Goal: Find specific page/section: Find specific page/section

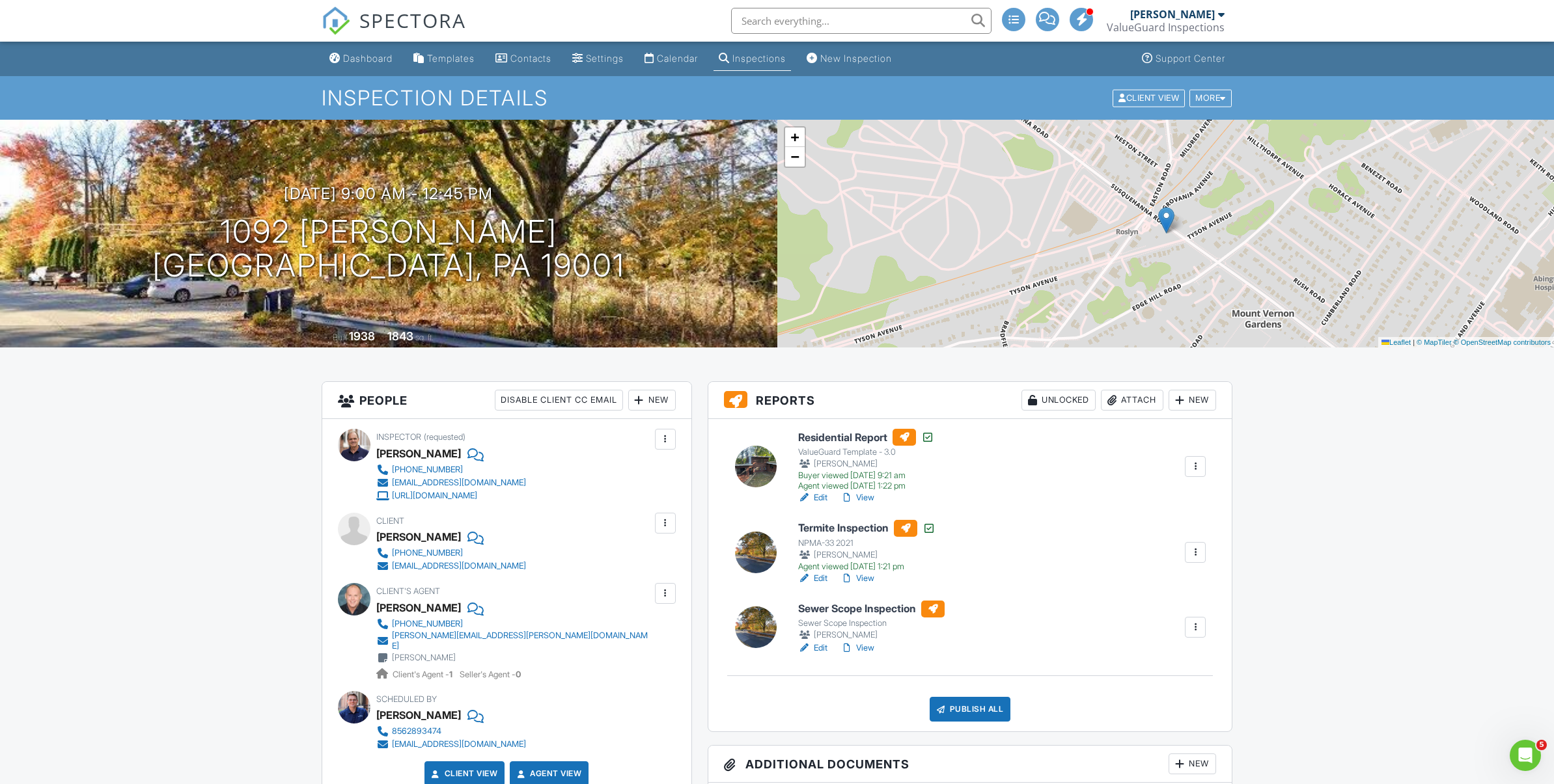
click at [781, 60] on div "Inspections" at bounding box center [758, 59] width 53 height 11
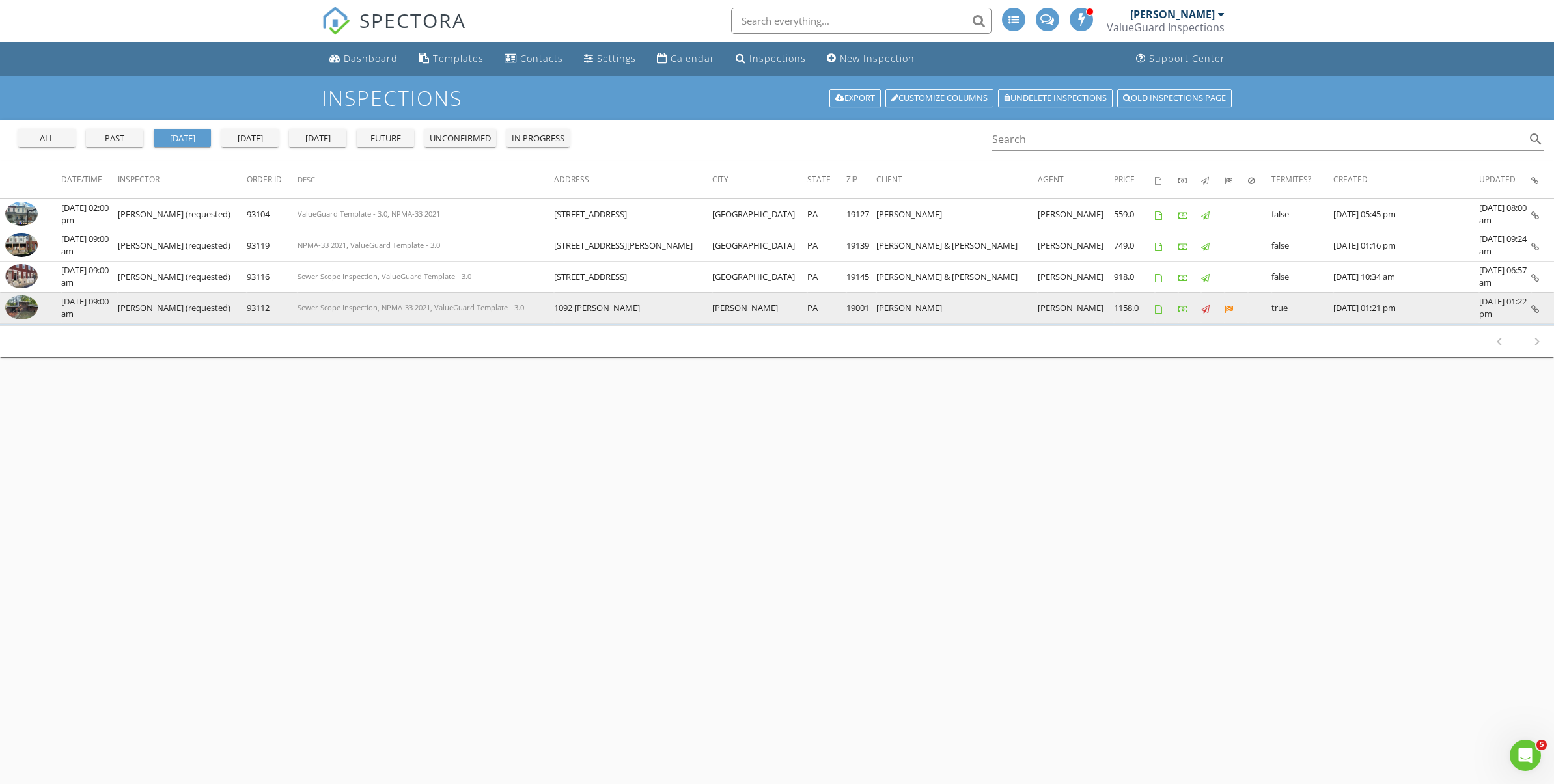
click at [15, 309] on img at bounding box center [21, 308] width 33 height 25
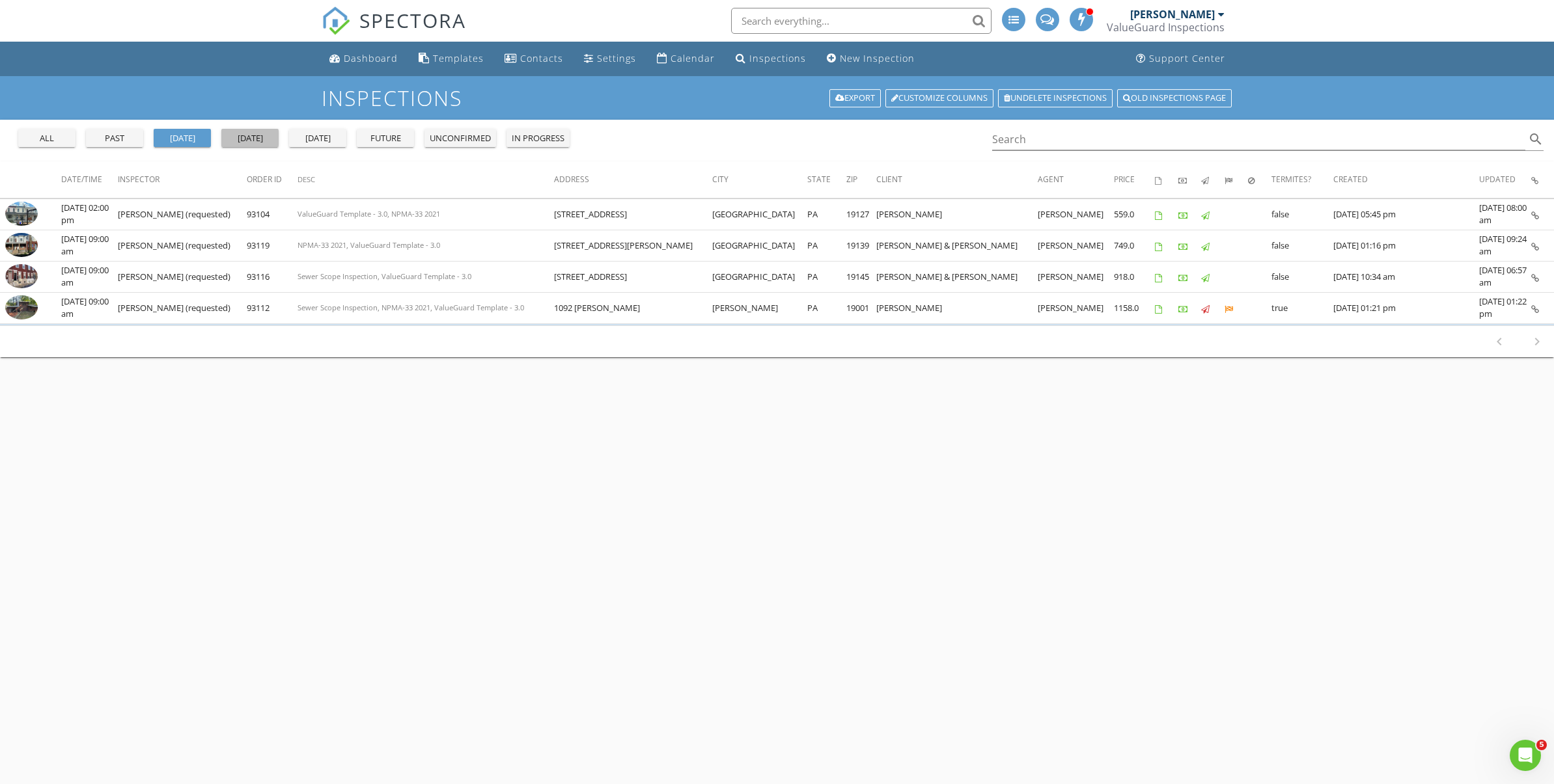
click at [261, 136] on div "today" at bounding box center [250, 139] width 47 height 13
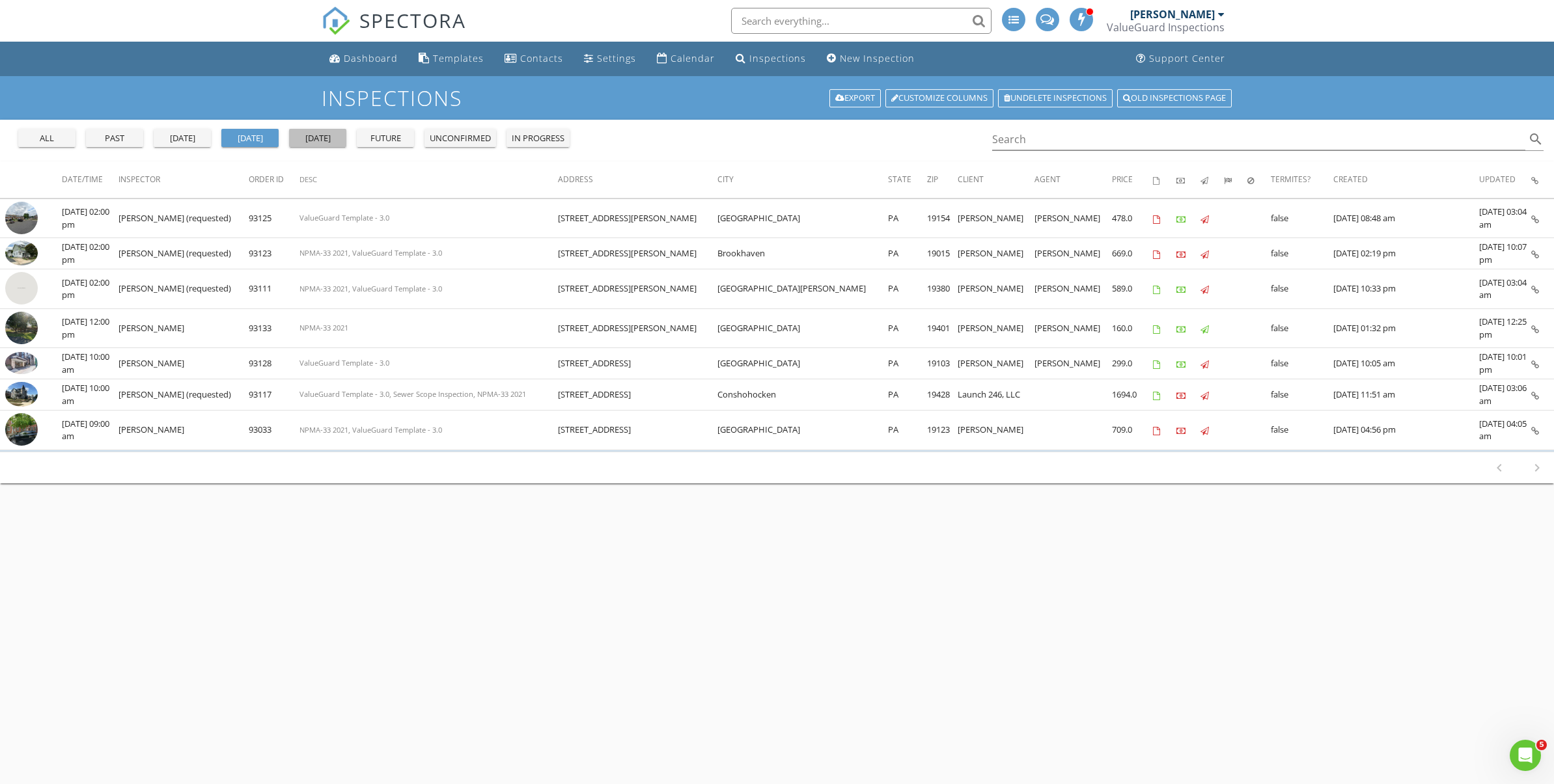
click at [336, 143] on div "tomorrow" at bounding box center [317, 139] width 47 height 13
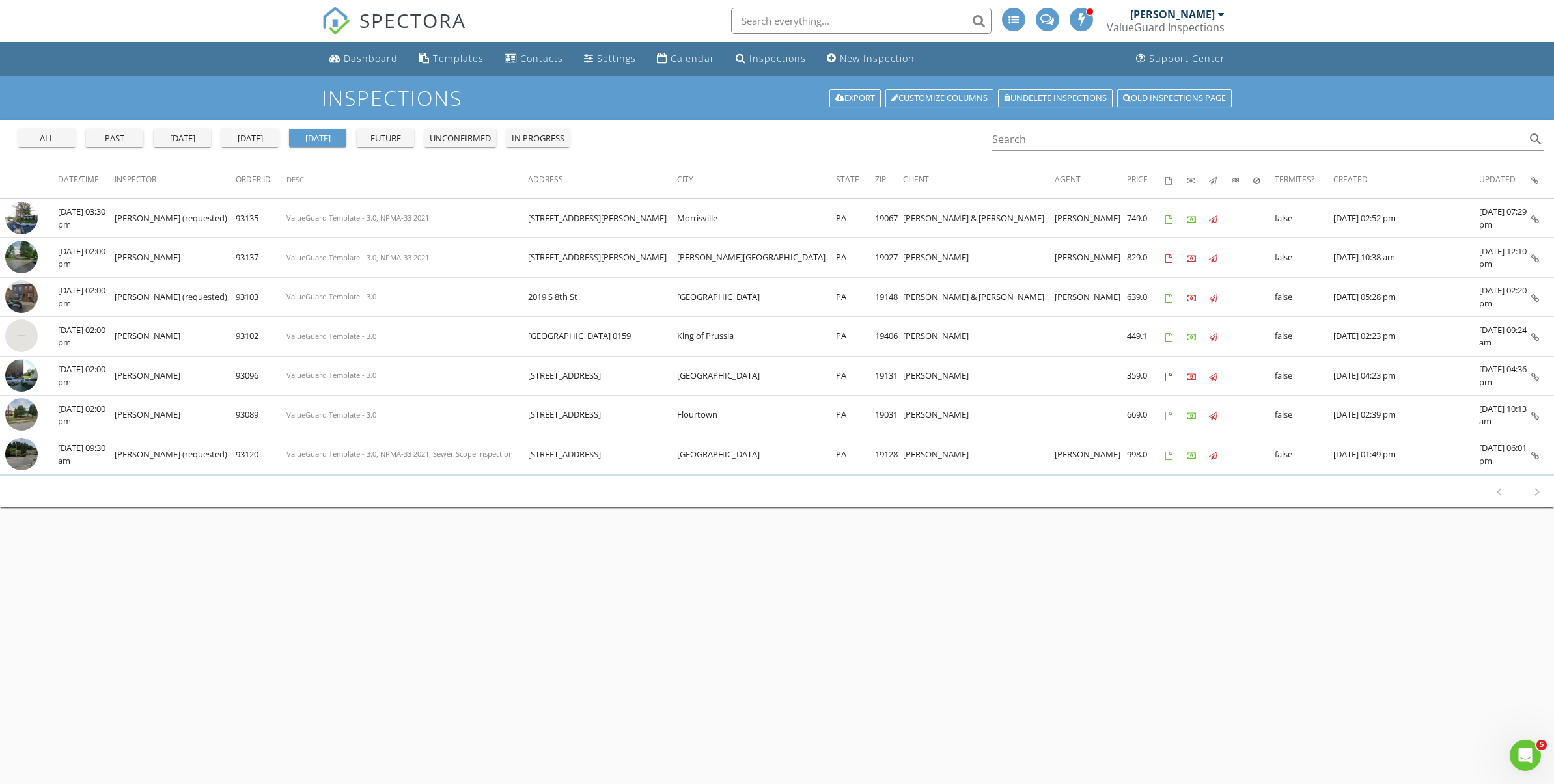
click at [379, 142] on div "future" at bounding box center [385, 139] width 47 height 13
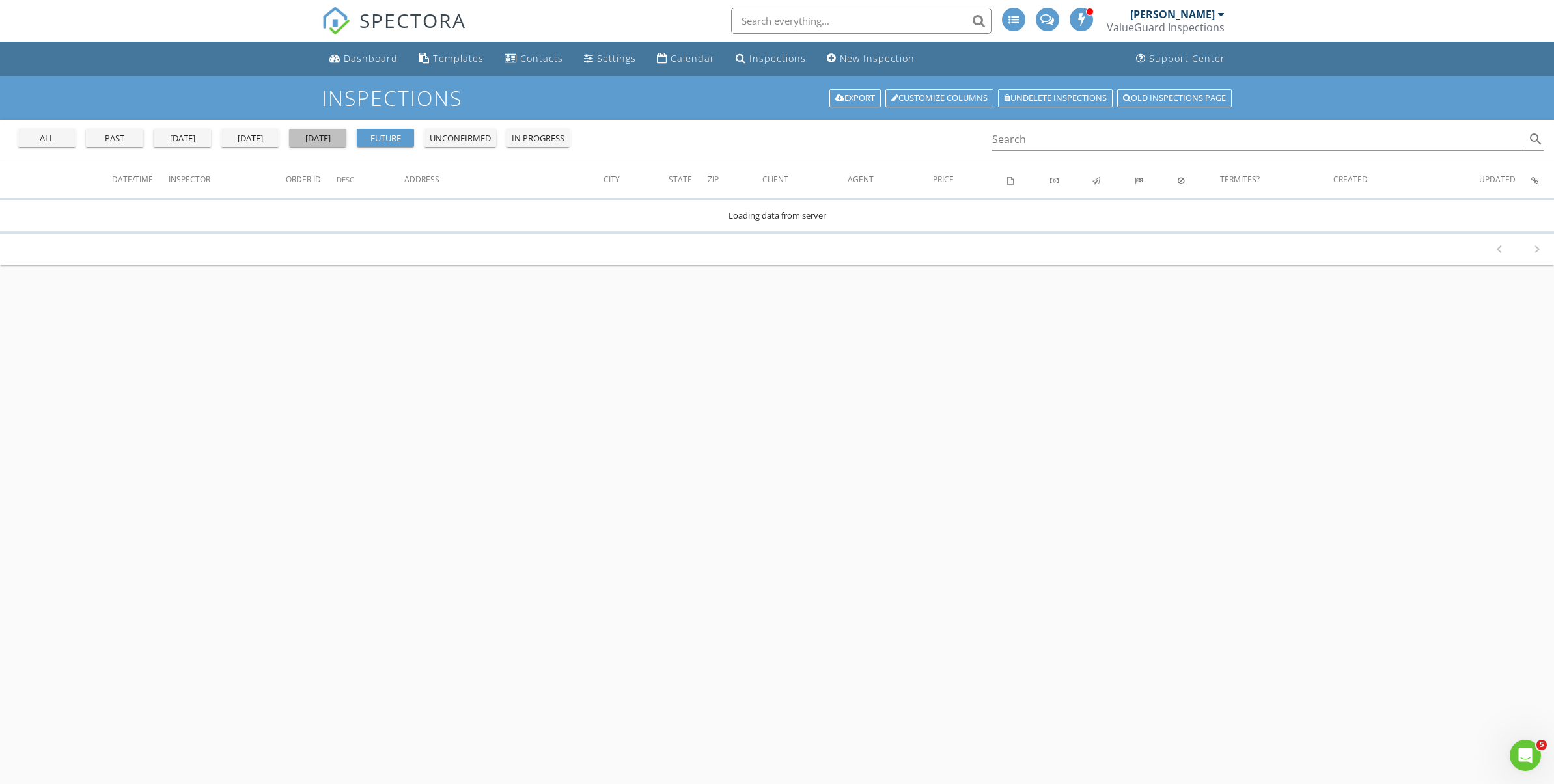
click at [328, 141] on div "tomorrow" at bounding box center [317, 139] width 47 height 13
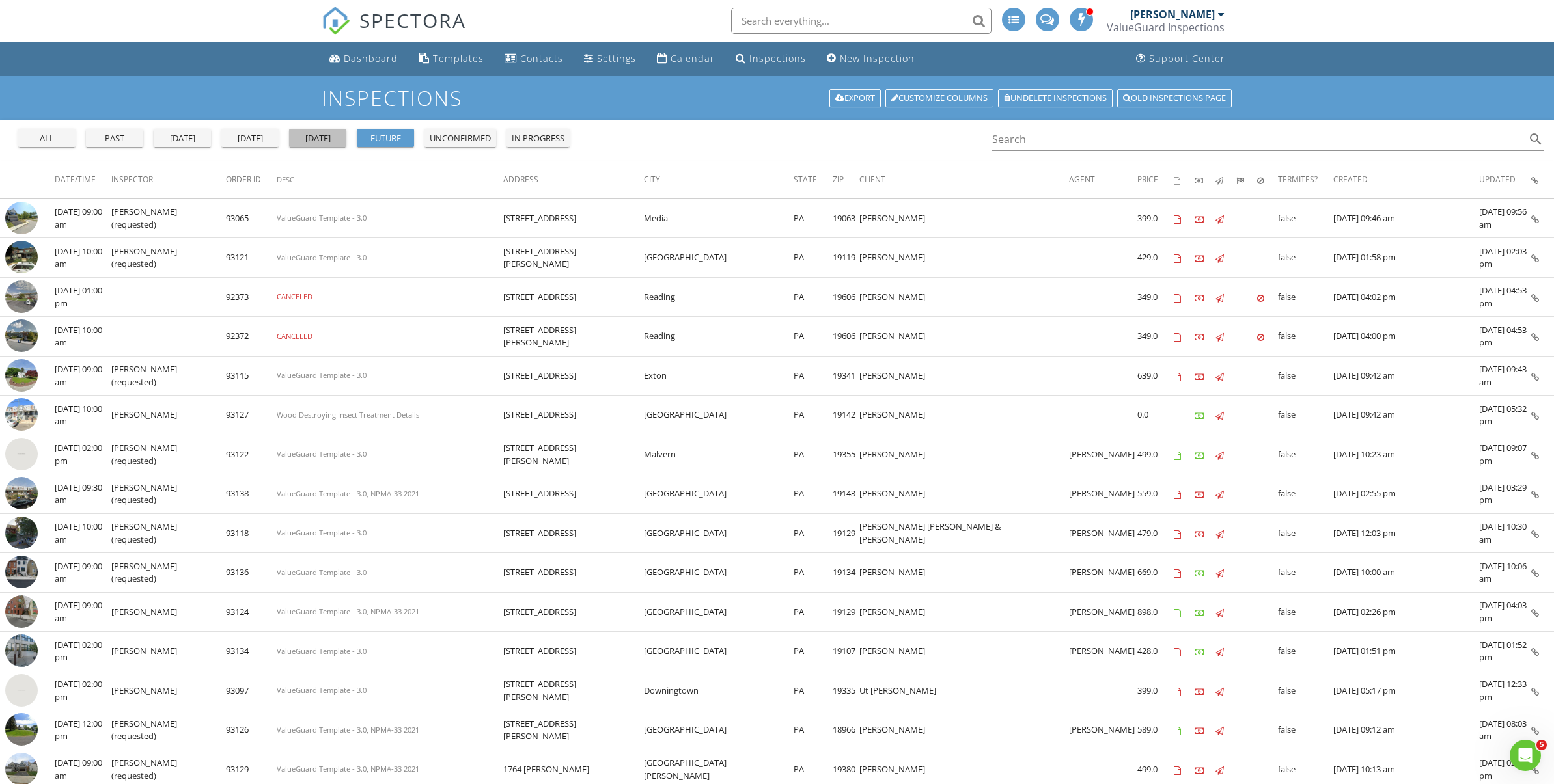
click at [307, 138] on div "tomorrow" at bounding box center [317, 139] width 47 height 13
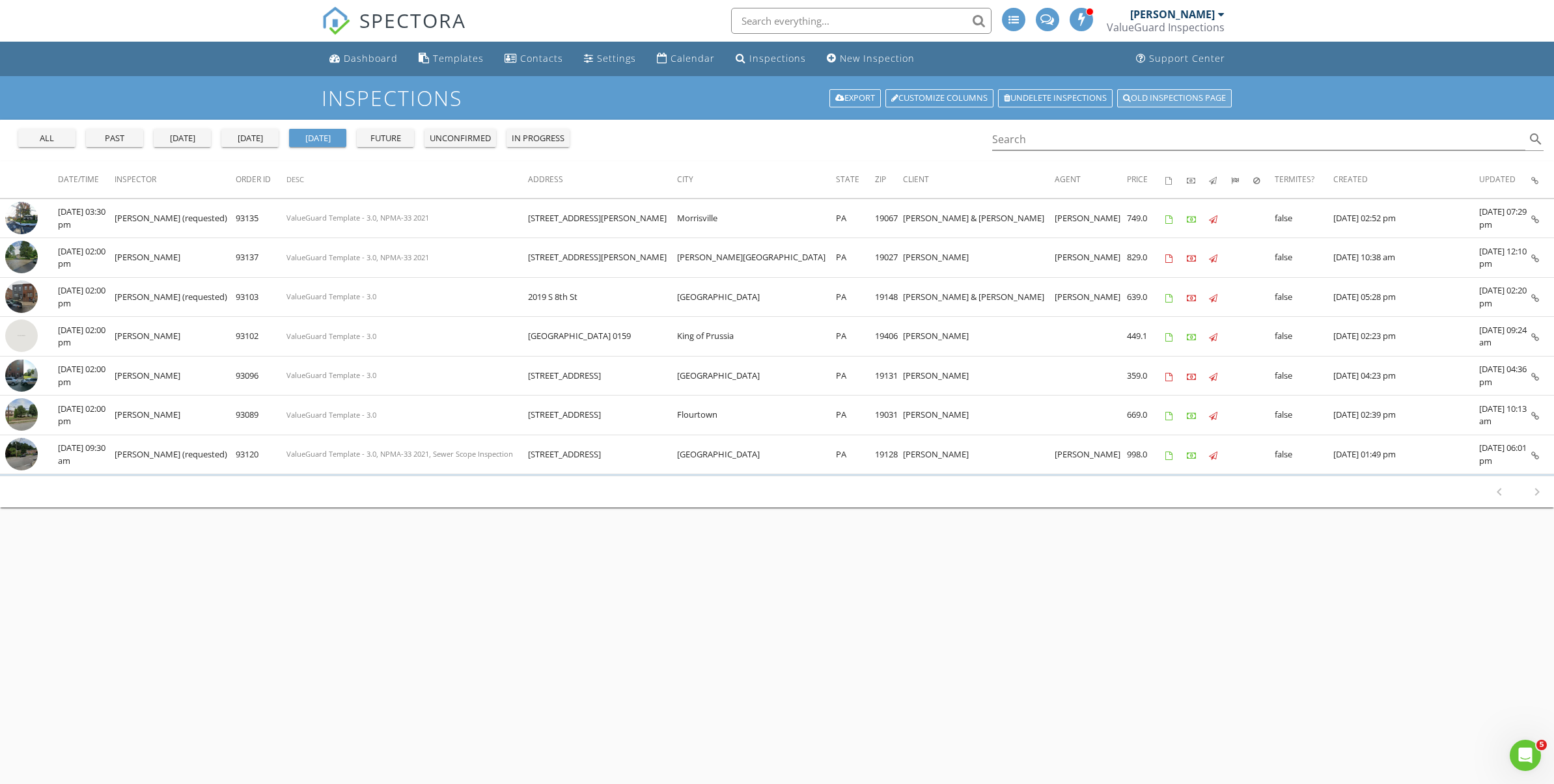
click at [1176, 95] on link "Old inspections page" at bounding box center [1174, 99] width 114 height 19
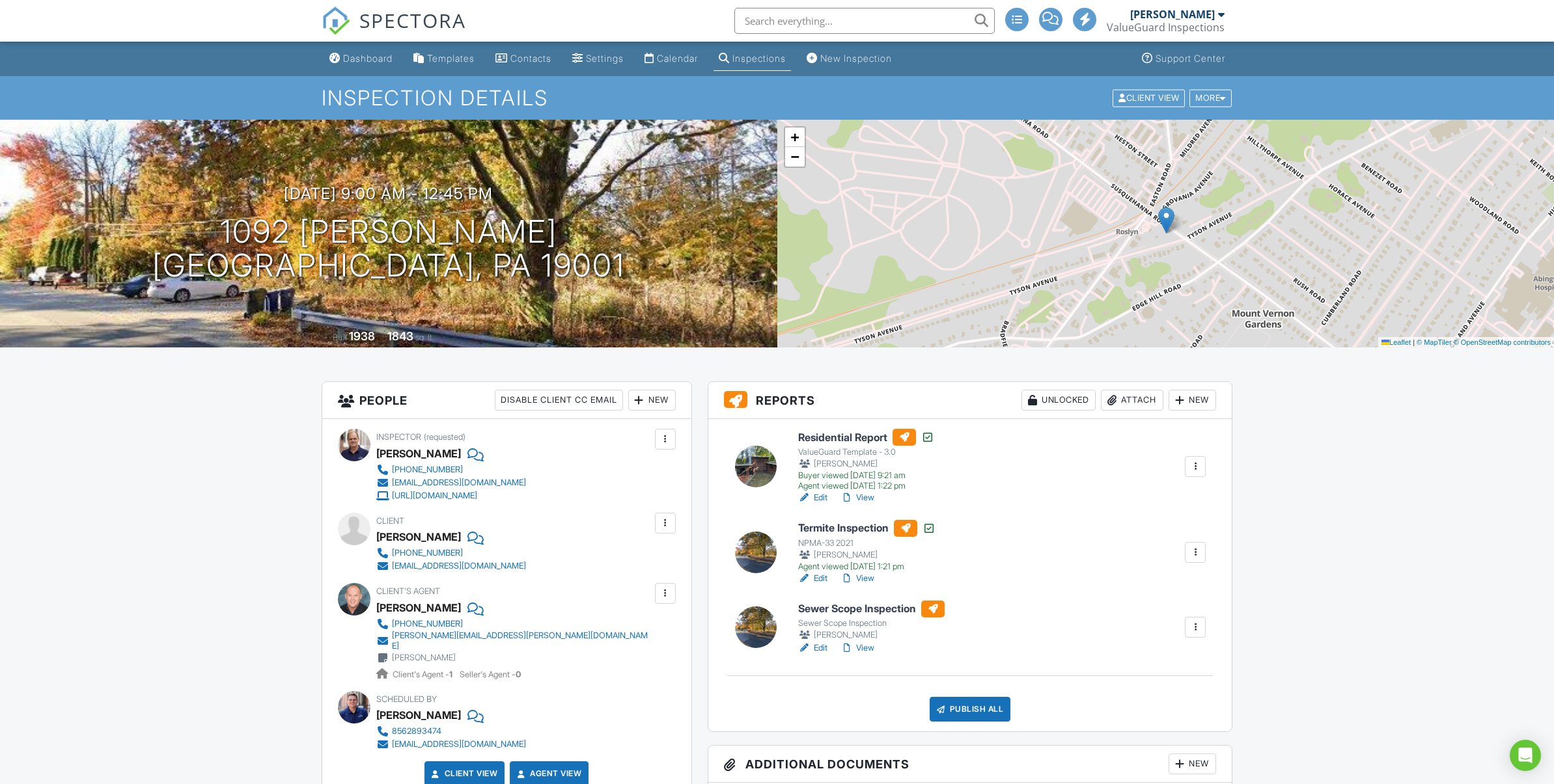
click at [870, 648] on link "View" at bounding box center [857, 648] width 33 height 13
click at [770, 61] on div "Inspections" at bounding box center [758, 59] width 53 height 11
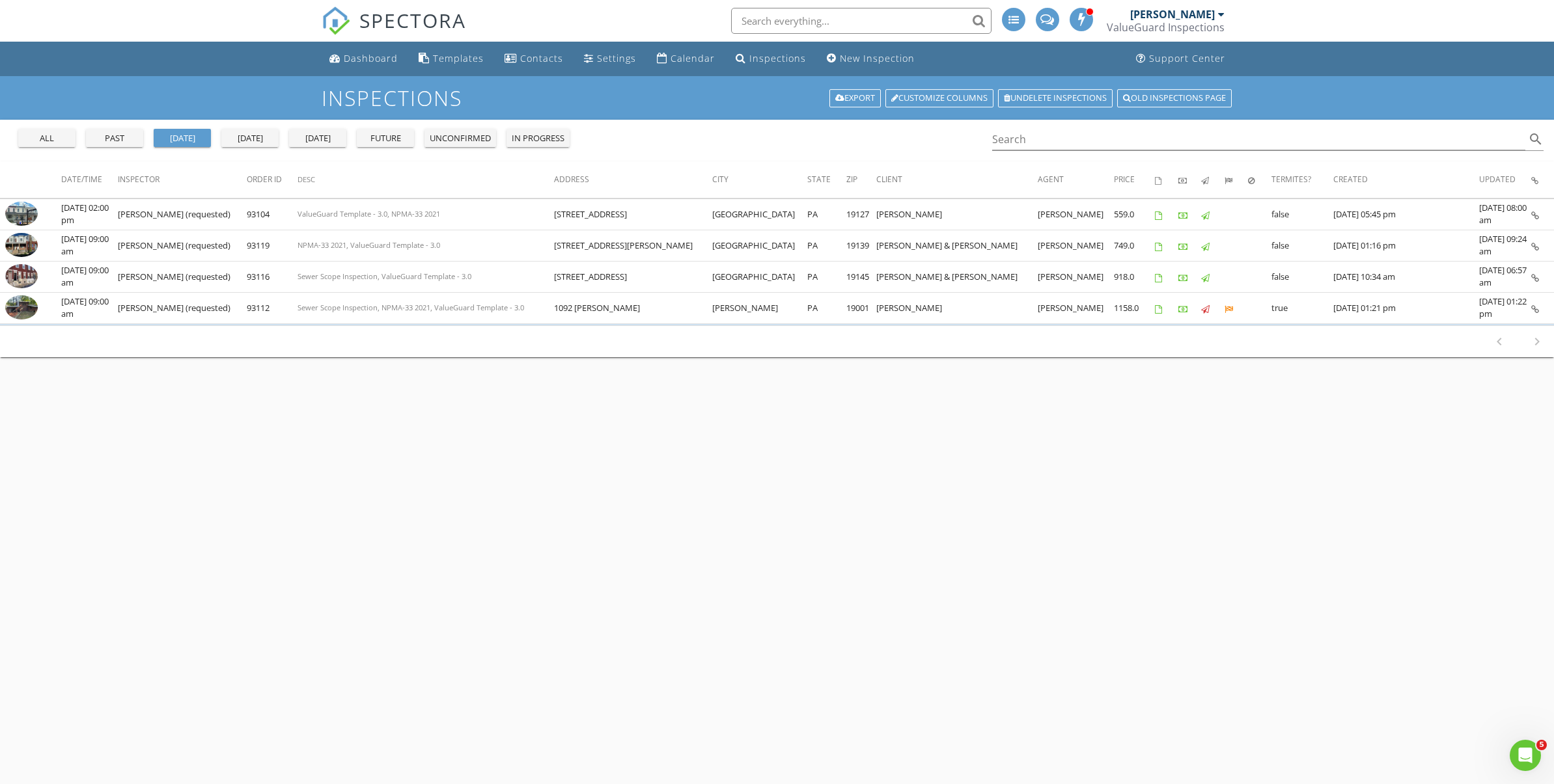
click at [256, 140] on div "[DATE]" at bounding box center [250, 139] width 47 height 13
drag, startPoint x: 0, startPoint y: 0, endPoint x: 248, endPoint y: 136, distance: 282.8
click at [248, 136] on div "[DATE]" at bounding box center [250, 139] width 47 height 13
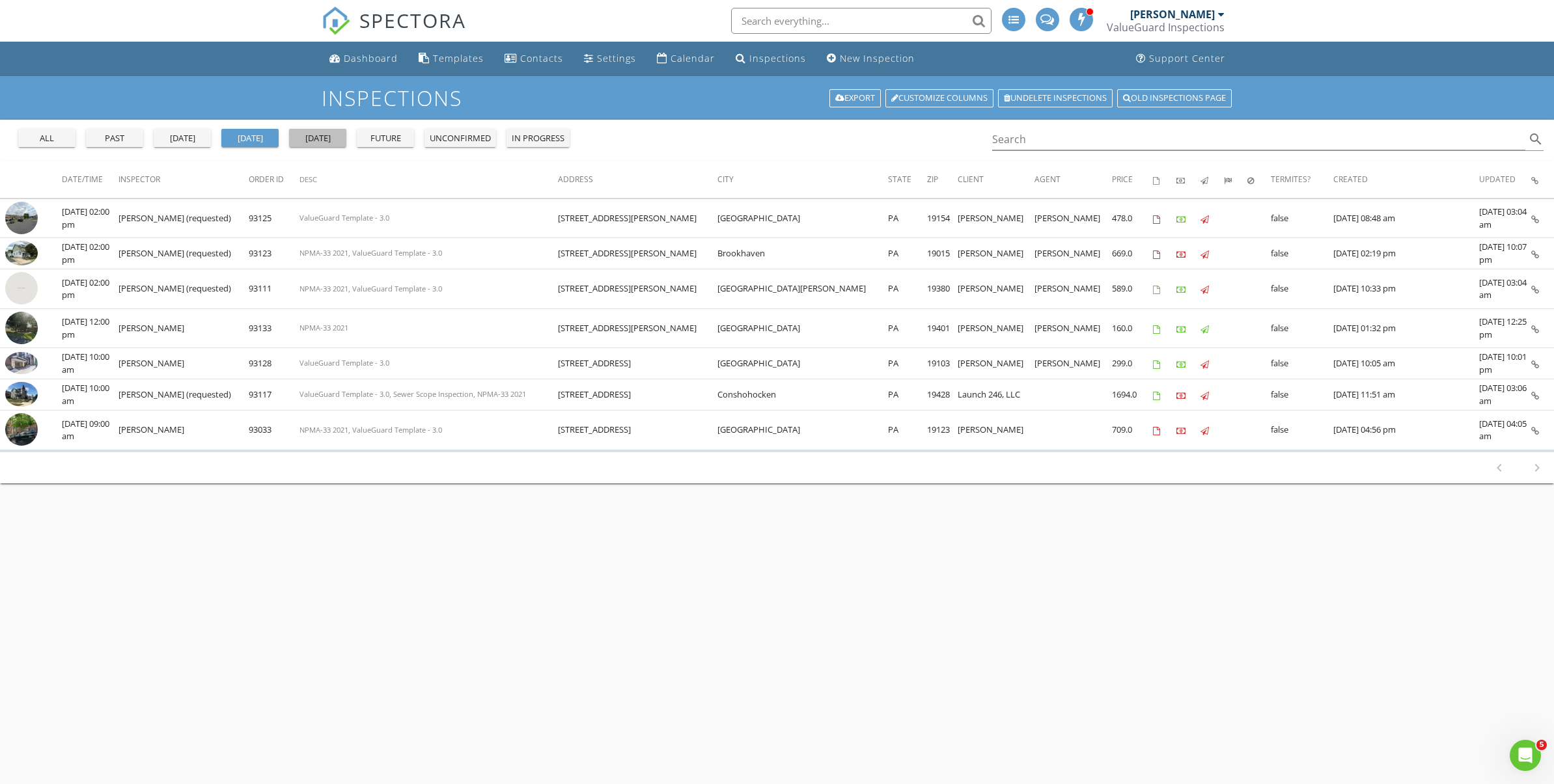
click at [321, 139] on div "tomorrow" at bounding box center [317, 139] width 47 height 13
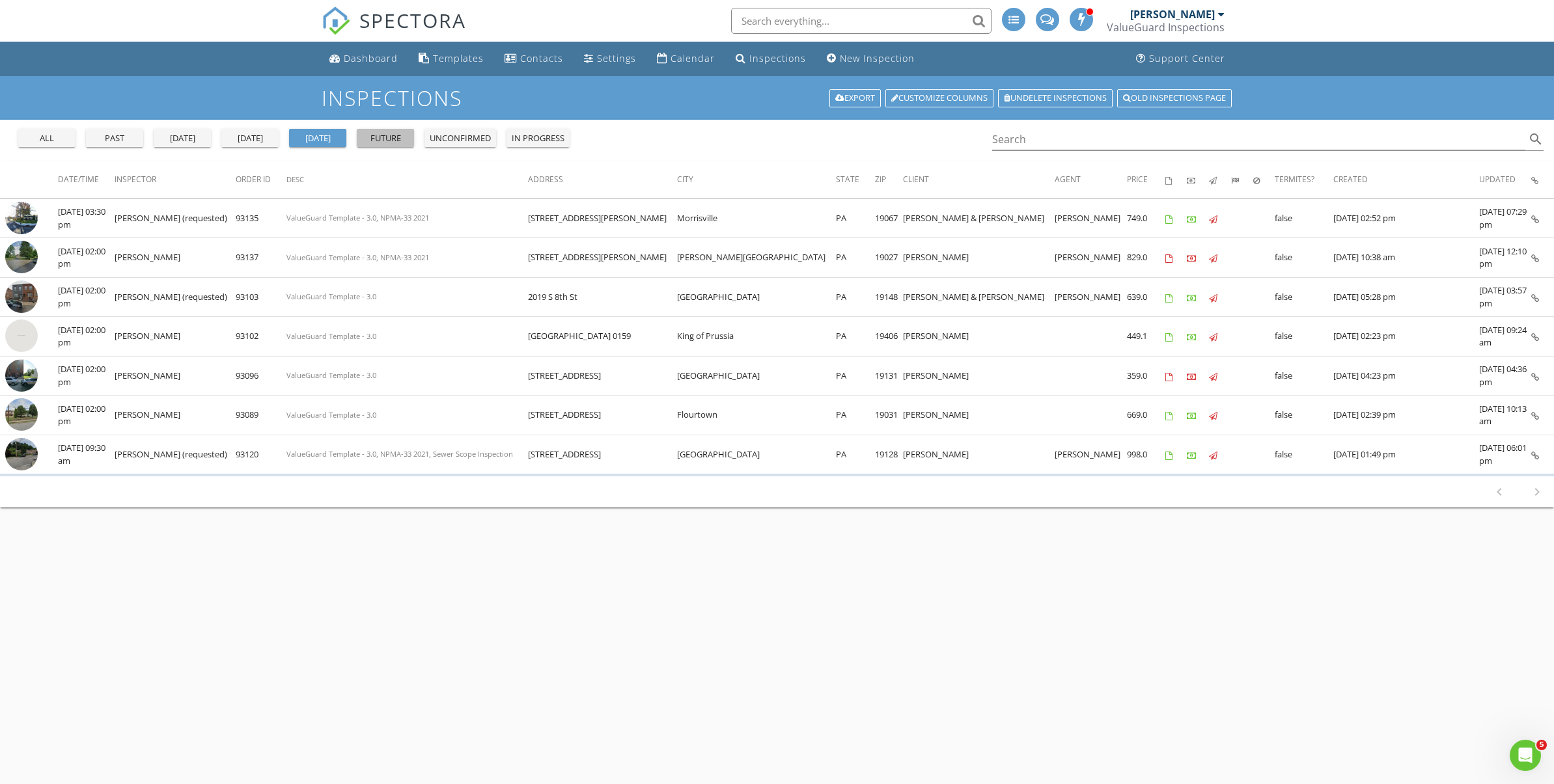
click at [389, 139] on div "future" at bounding box center [385, 139] width 47 height 13
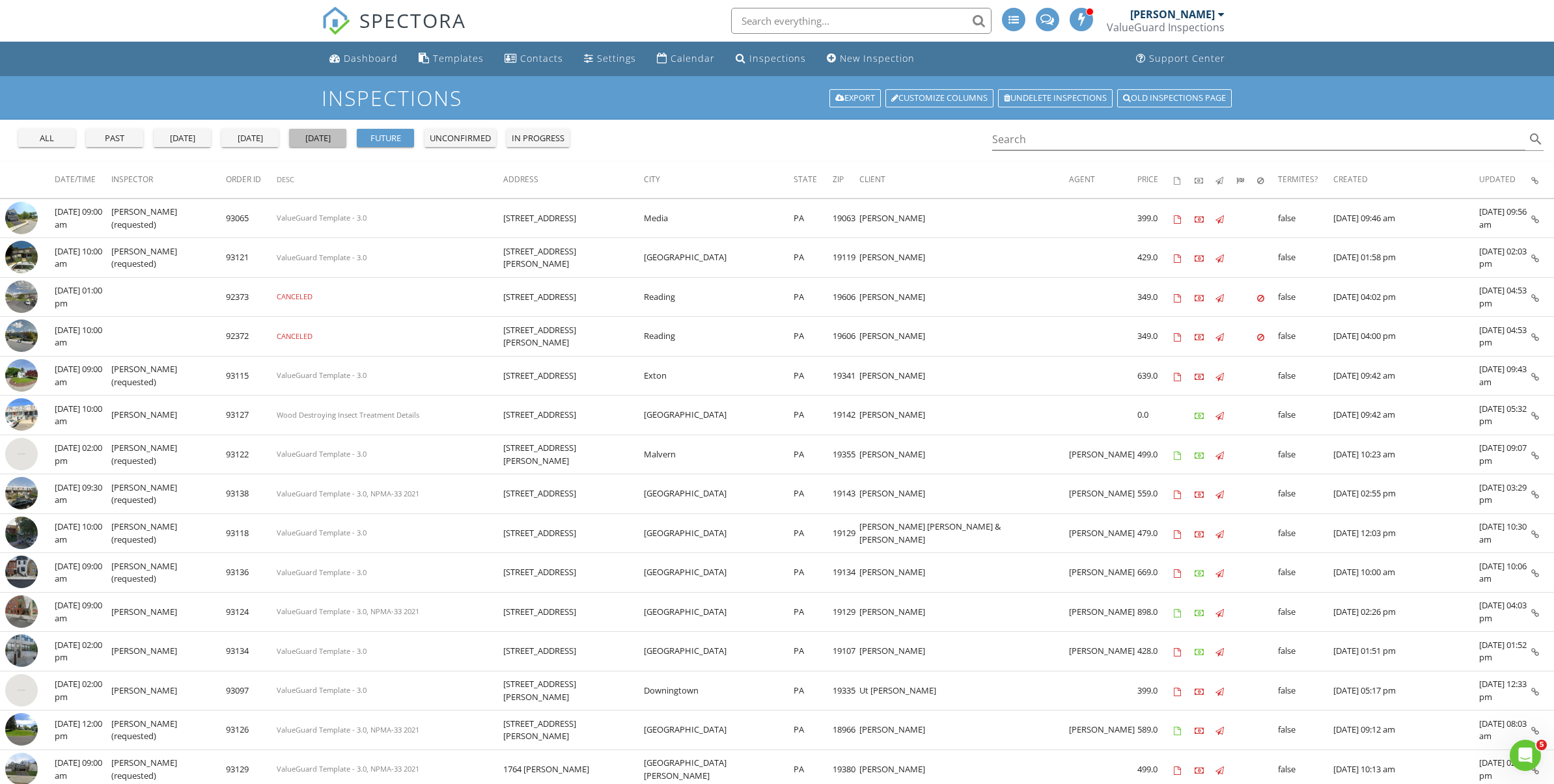
click at [334, 138] on div "[DATE]" at bounding box center [317, 139] width 47 height 13
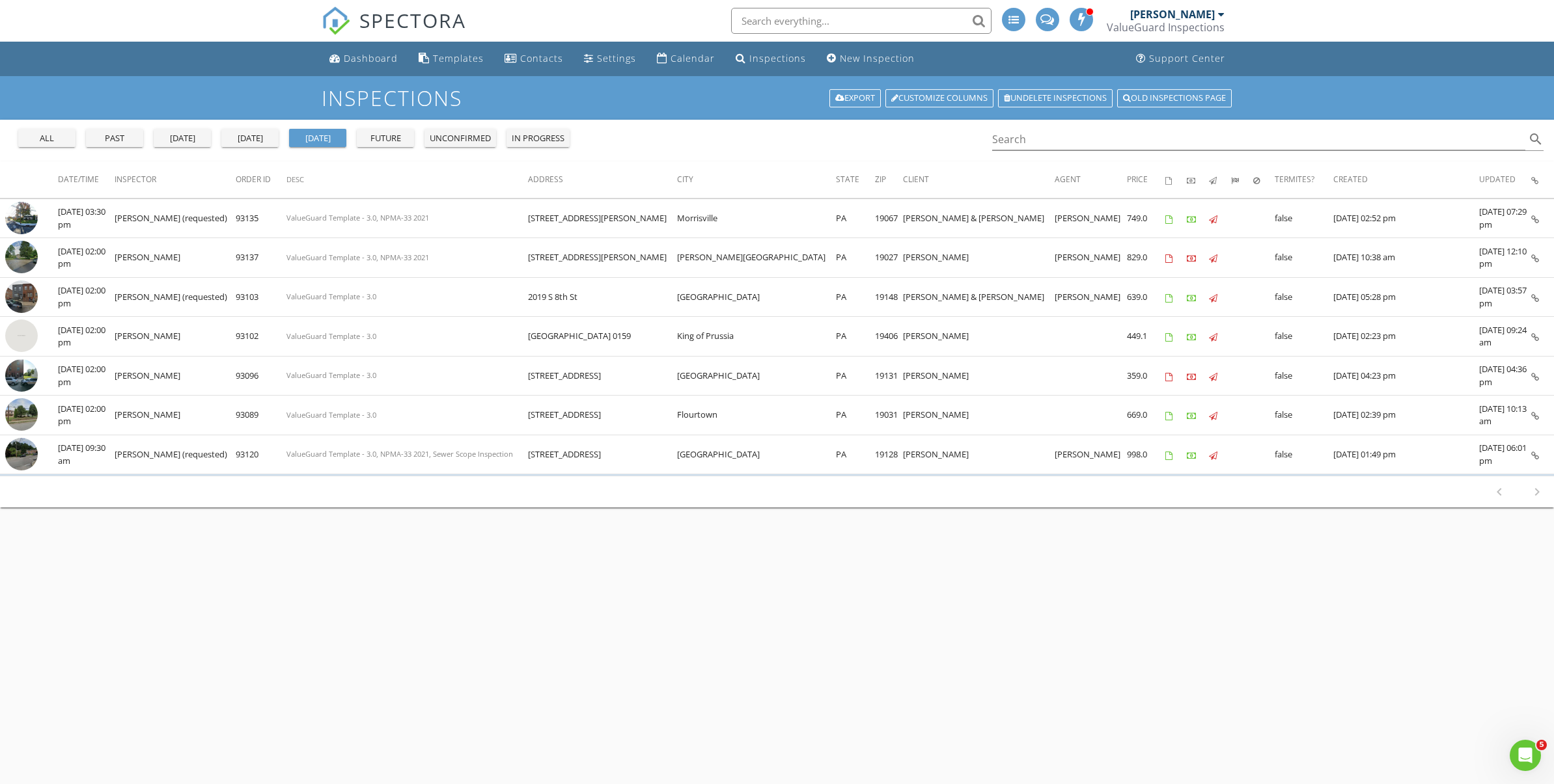
click at [258, 140] on div "[DATE]" at bounding box center [250, 139] width 47 height 13
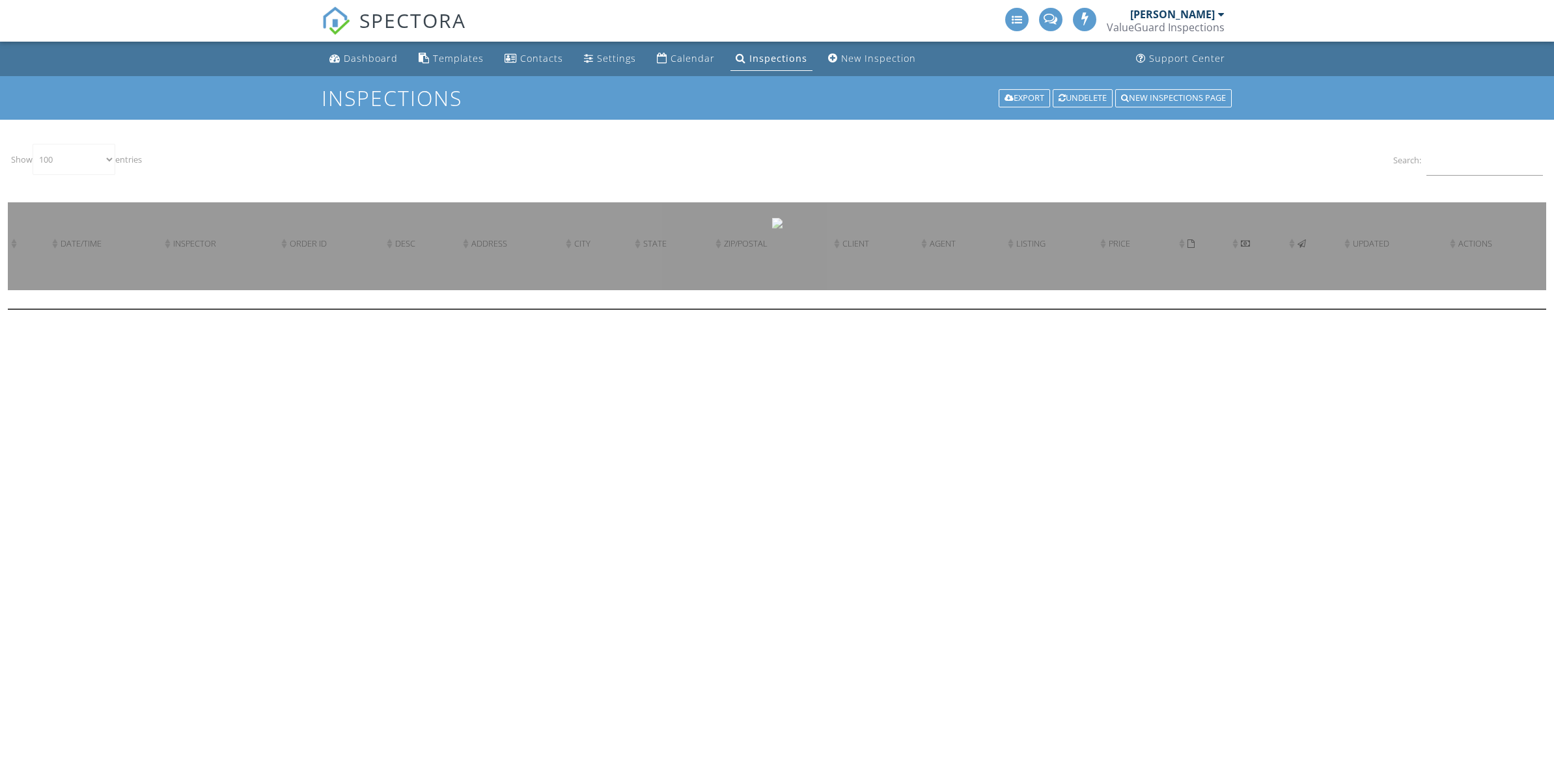
select select "100"
click at [1446, 158] on input "Search:" at bounding box center [1484, 160] width 116 height 32
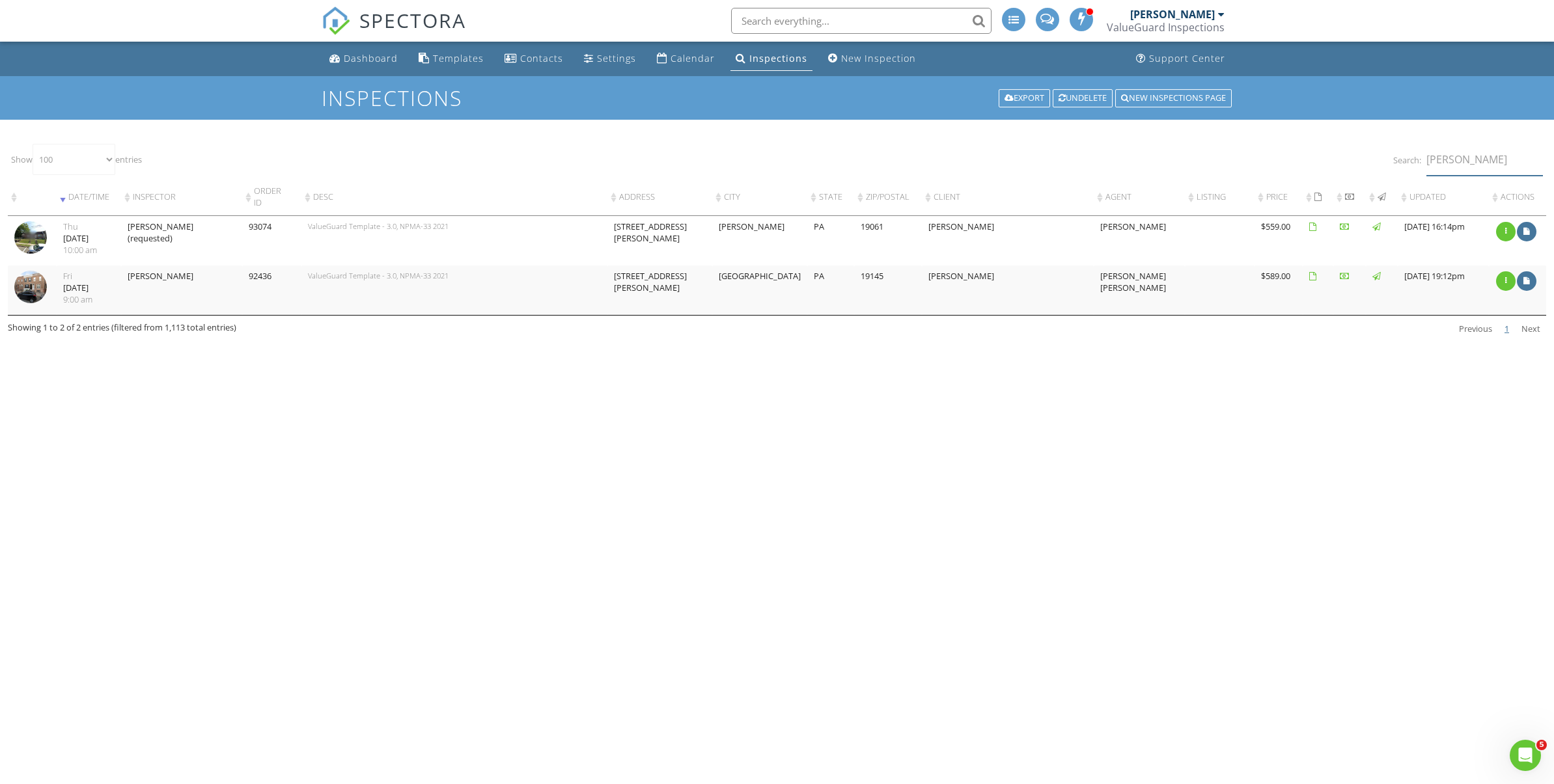
type input "chadwick"
click at [38, 237] on img at bounding box center [30, 237] width 33 height 33
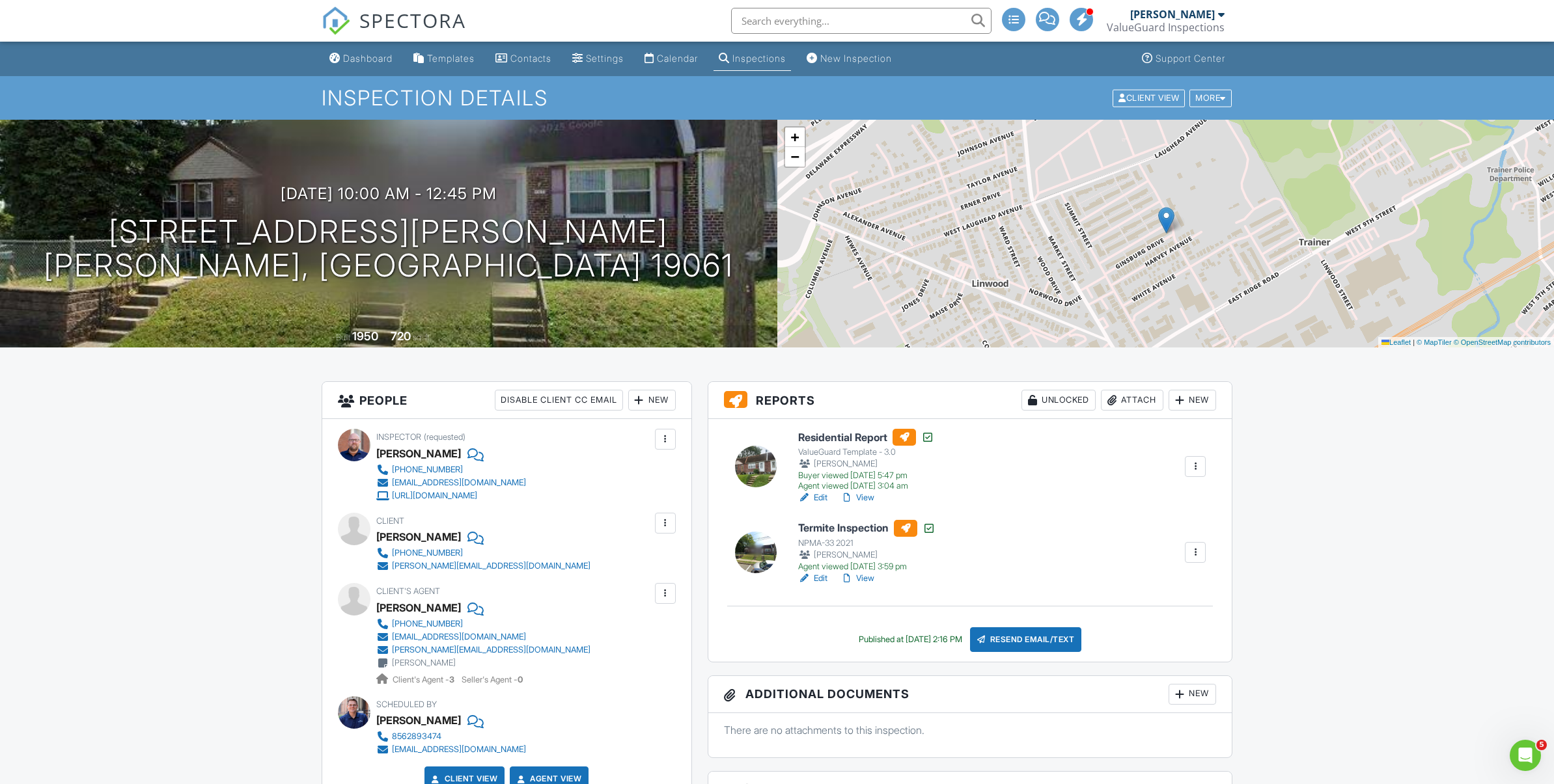
click at [870, 578] on link "View" at bounding box center [857, 578] width 33 height 13
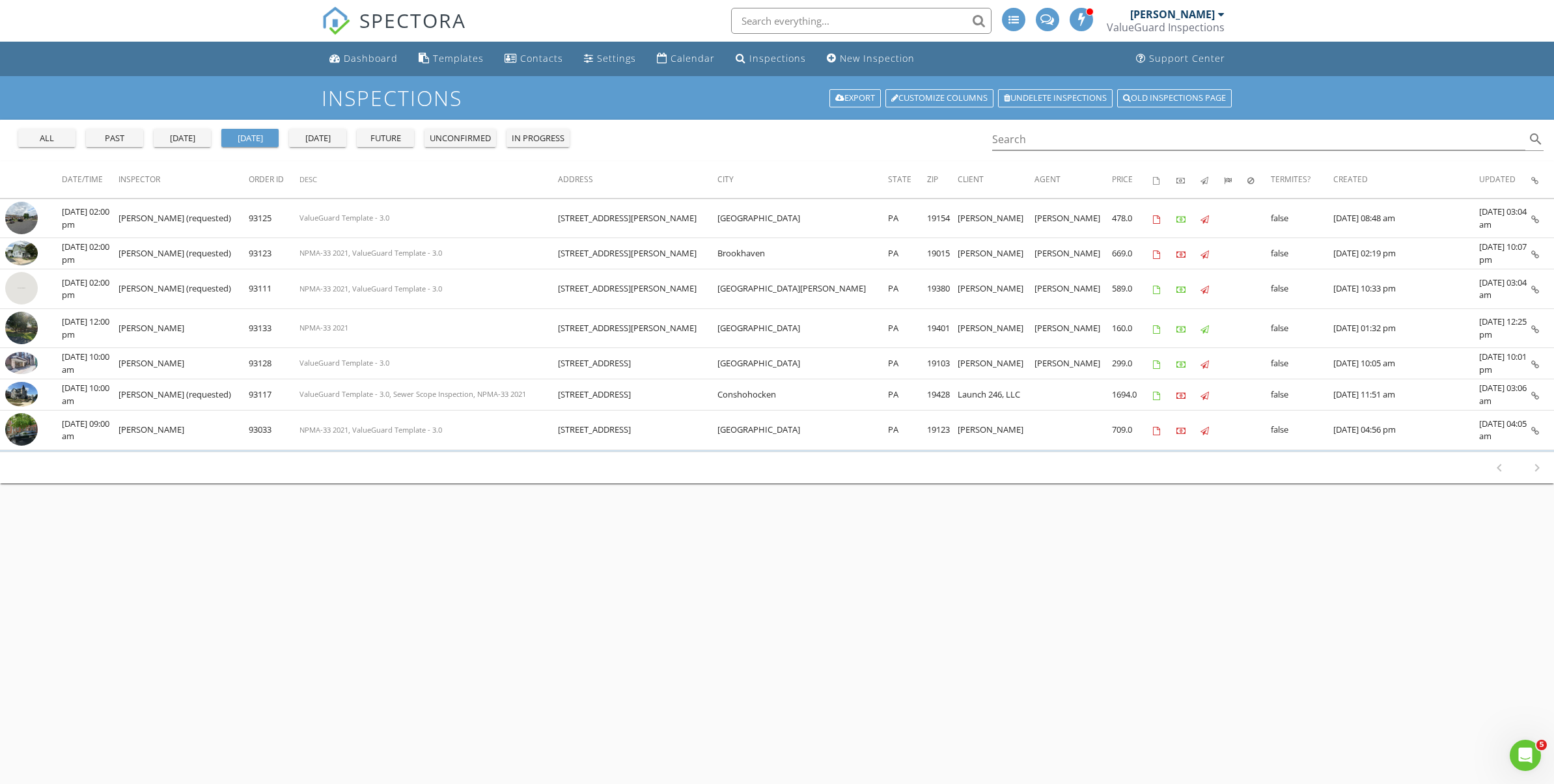
click at [293, 133] on button "[DATE]" at bounding box center [318, 139] width 58 height 19
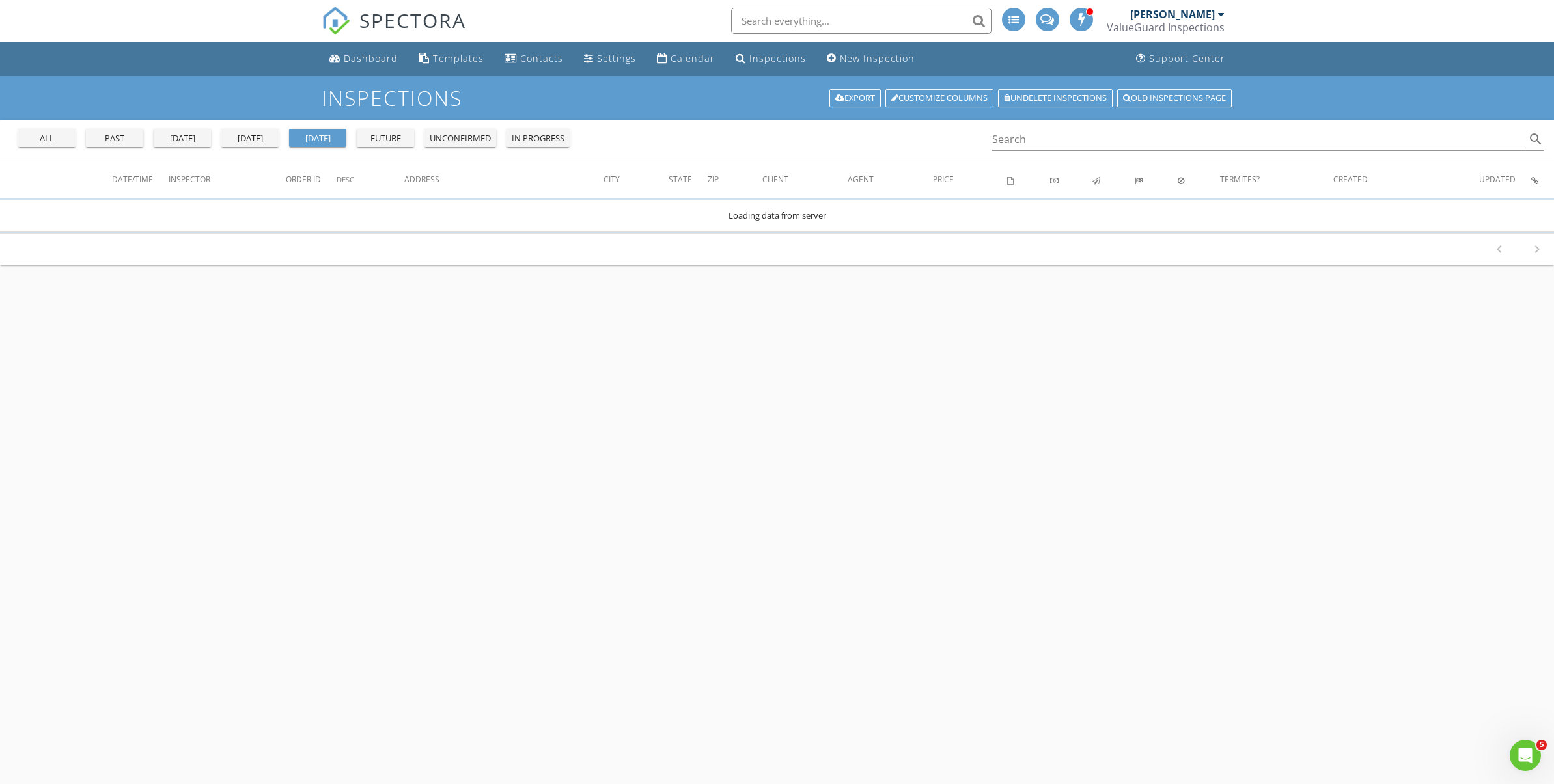
click at [261, 139] on div "[DATE]" at bounding box center [250, 139] width 47 height 13
